Goal: Task Accomplishment & Management: Manage account settings

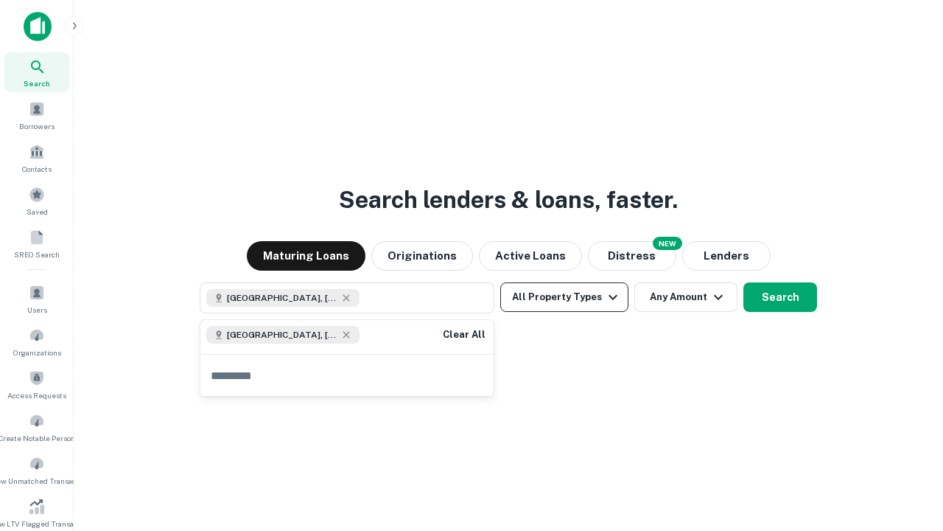
click at [565, 297] on button "All Property Types" at bounding box center [564, 296] width 128 height 29
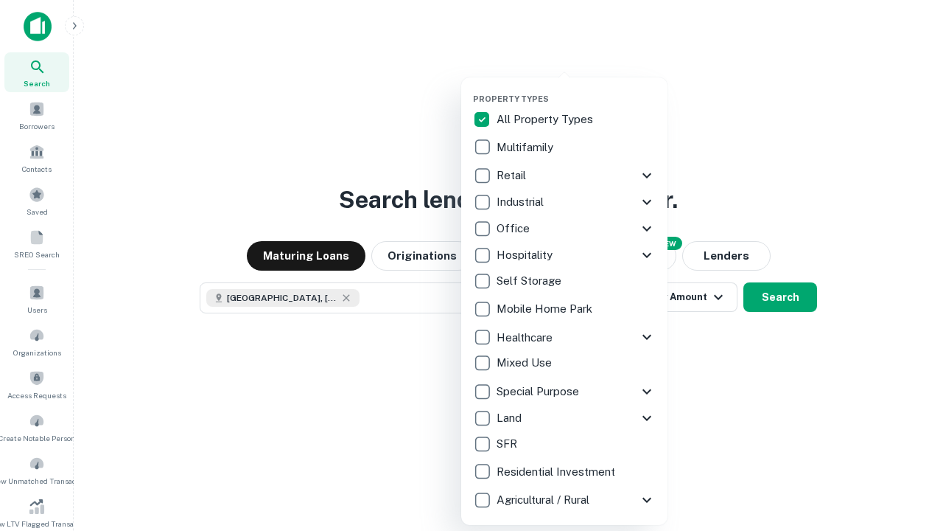
click at [576, 89] on button "button" at bounding box center [576, 89] width 206 height 1
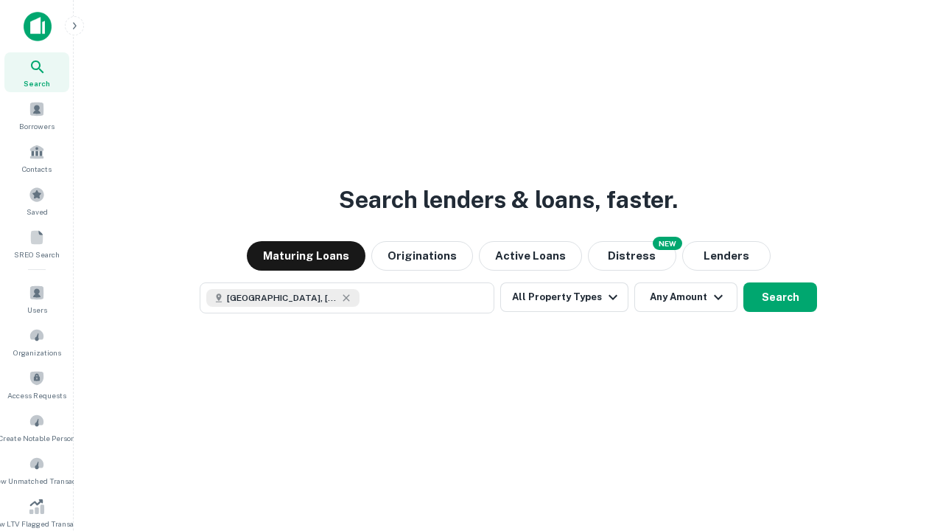
scroll to position [24, 0]
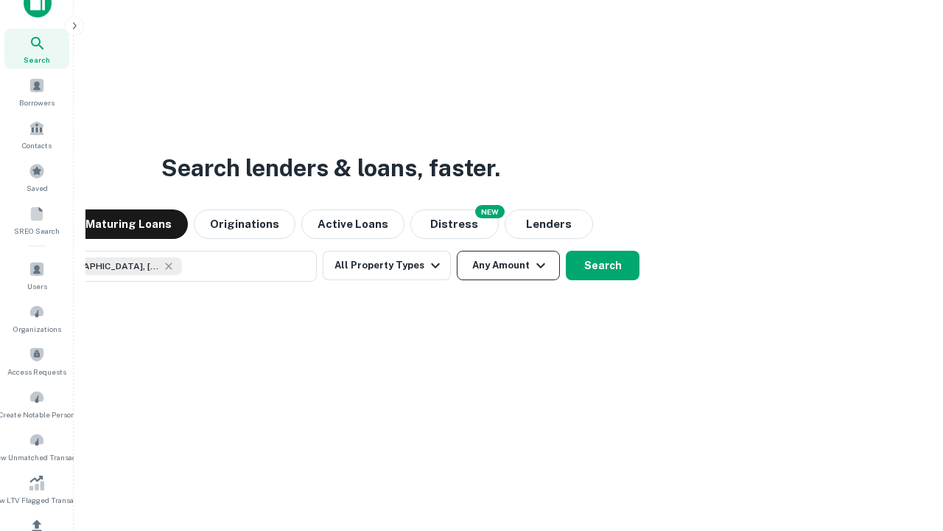
click at [457, 251] on button "Any Amount" at bounding box center [508, 265] width 103 height 29
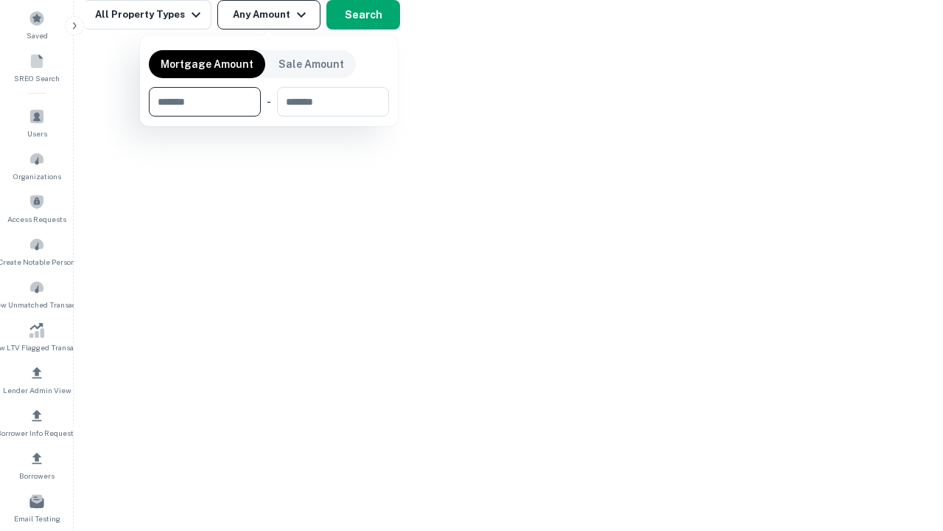
type input "*******"
click at [269, 116] on button "button" at bounding box center [269, 116] width 240 height 1
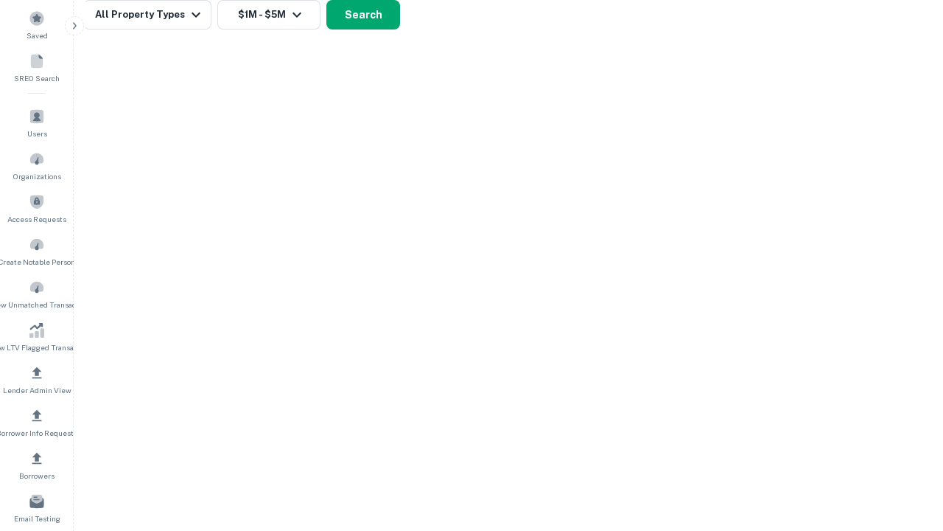
scroll to position [8, 272]
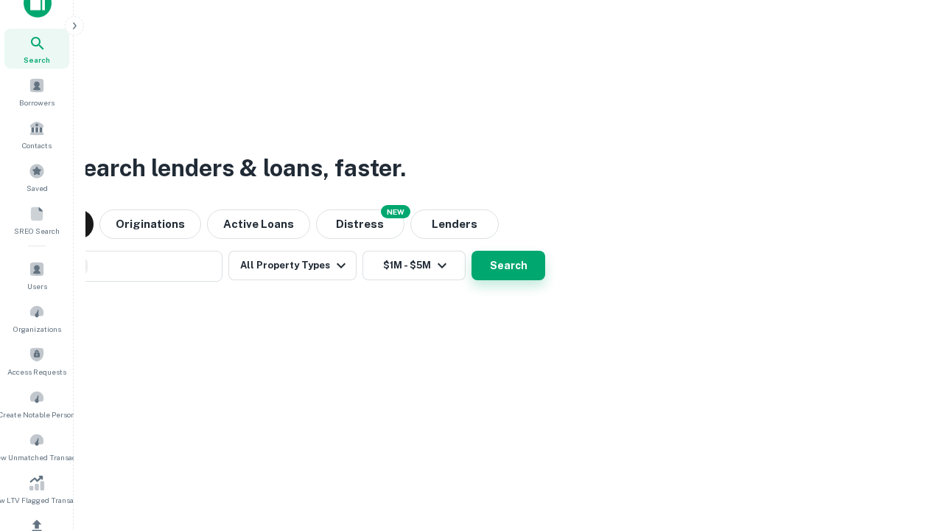
click at [472, 251] on button "Search" at bounding box center [509, 265] width 74 height 29
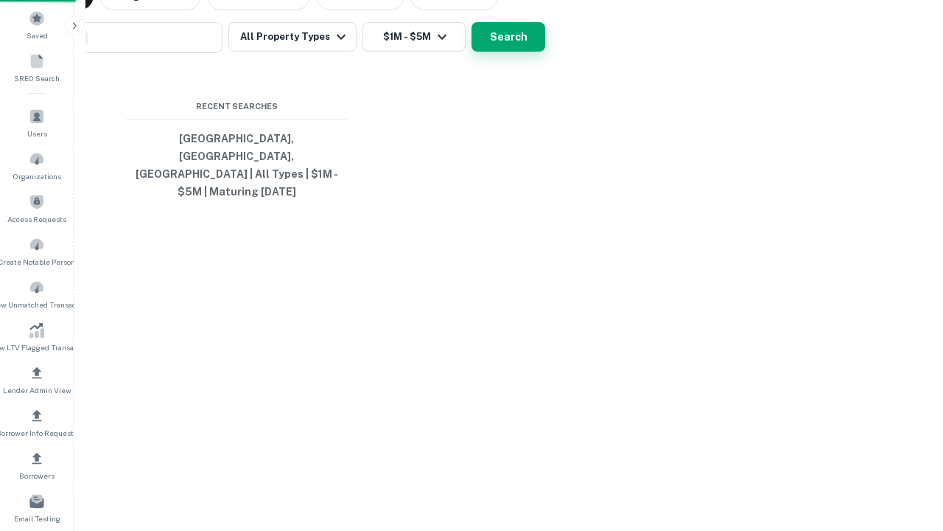
scroll to position [48, 417]
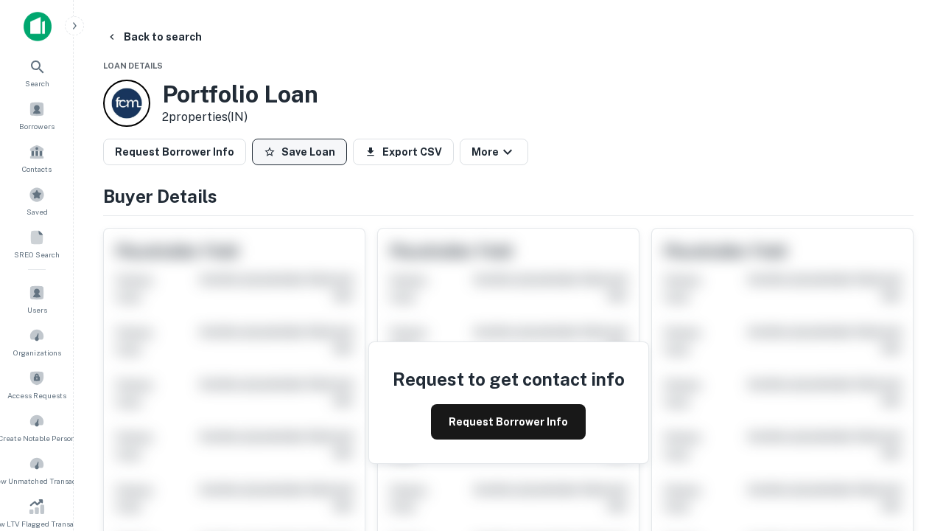
click at [299, 152] on button "Save Loan" at bounding box center [299, 152] width 95 height 27
click at [303, 152] on button "Save Loan" at bounding box center [299, 152] width 95 height 27
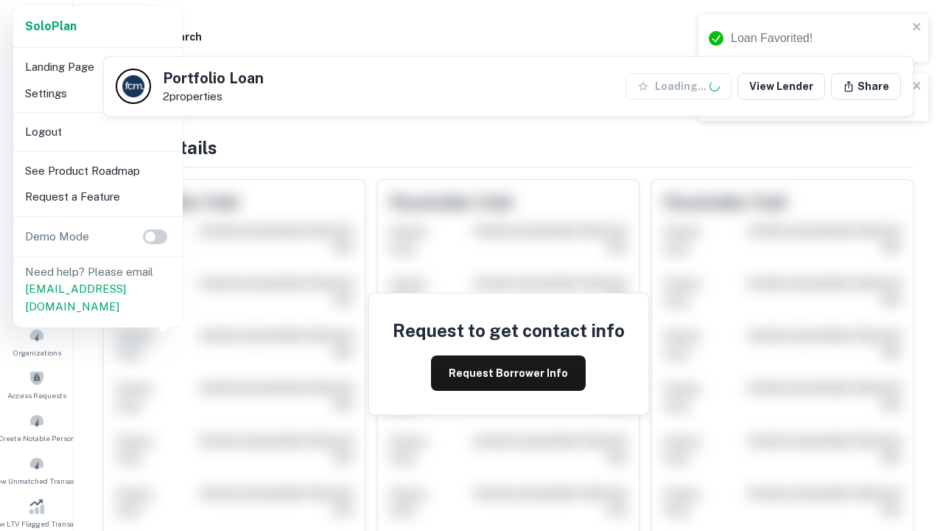
scroll to position [514, 0]
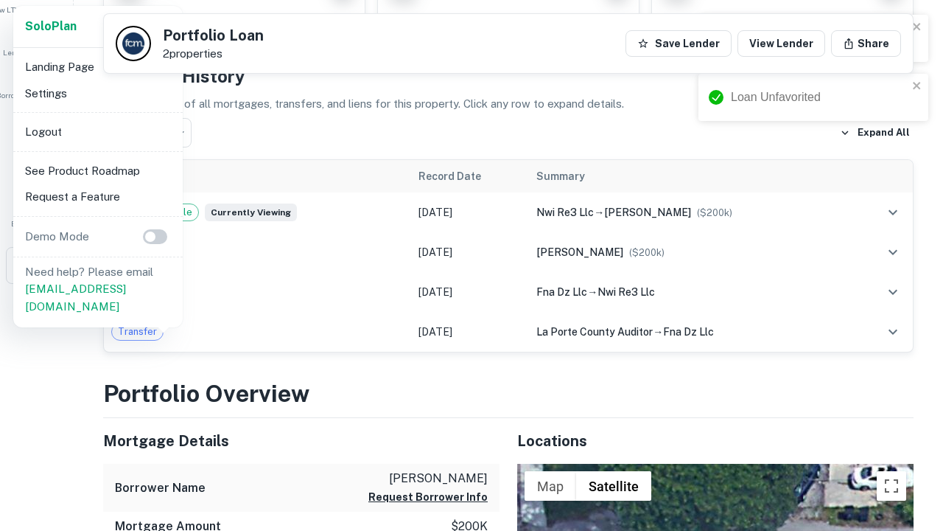
click at [97, 131] on li "Logout" at bounding box center [98, 132] width 158 height 27
